Goal: Navigation & Orientation: Understand site structure

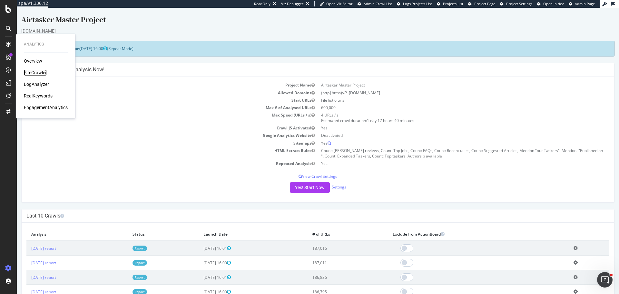
drag, startPoint x: 39, startPoint y: 71, endPoint x: 33, endPoint y: 68, distance: 6.9
click at [39, 71] on div "SiteCrawler" at bounding box center [35, 72] width 23 height 6
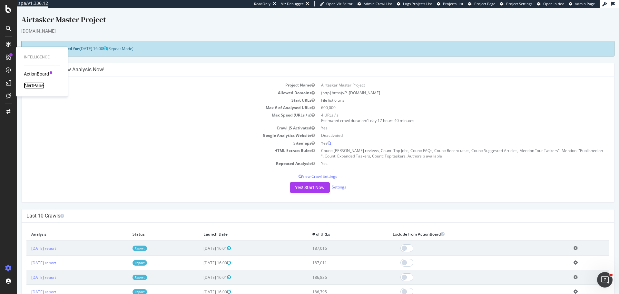
click at [32, 86] on div "AlertPanel" at bounding box center [34, 85] width 21 height 6
click at [33, 70] on div "Intelligence ActionBoard AlertPanel" at bounding box center [42, 71] width 46 height 47
click at [33, 74] on div "ActionBoard" at bounding box center [36, 74] width 25 height 6
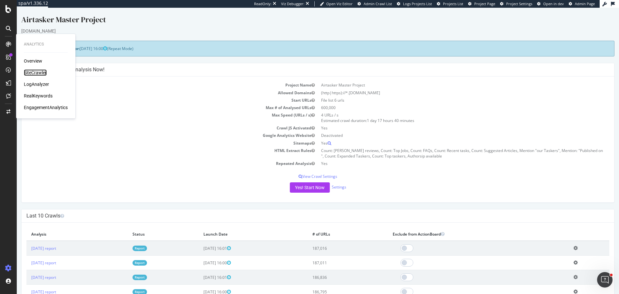
click at [39, 71] on div "SiteCrawler" at bounding box center [35, 72] width 23 height 6
click at [41, 83] on div "LogAnalyzer" at bounding box center [36, 84] width 25 height 6
click at [41, 95] on div "RealKeywords" at bounding box center [38, 96] width 29 height 6
click at [51, 104] on div "Overview SiteCrawler LogAnalyzer RealKeywords EngagementAnalytics" at bounding box center [46, 84] width 44 height 53
click at [51, 106] on div "EngagementAnalytics" at bounding box center [46, 107] width 44 height 6
